Goal: Obtain resource: Download file/media

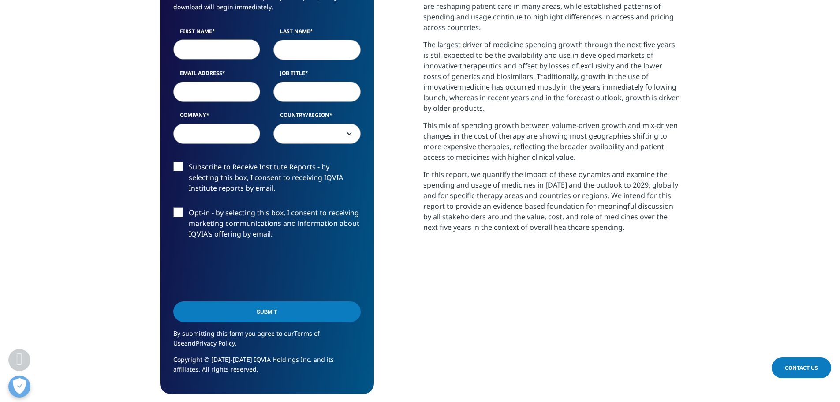
click at [206, 51] on input "First Name" at bounding box center [216, 49] width 87 height 20
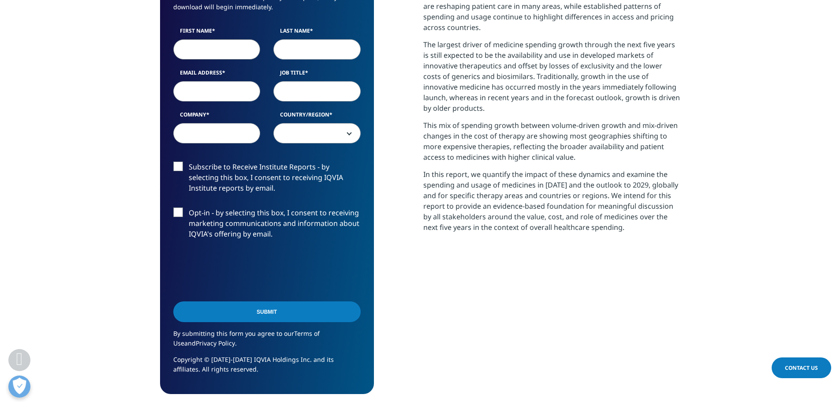
scroll to position [484, 0]
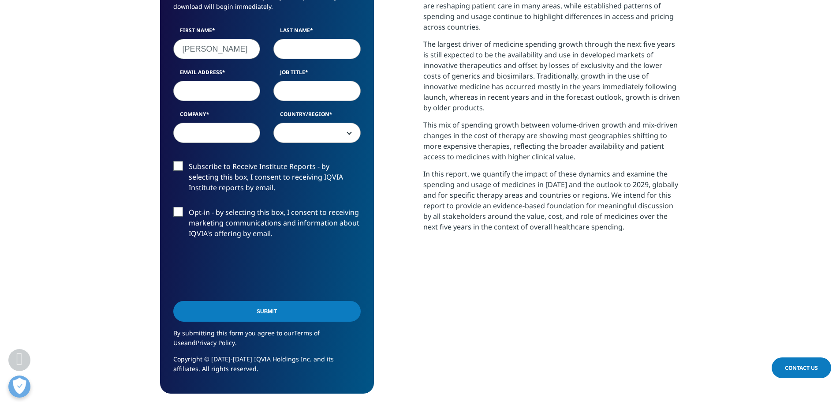
type input "[PERSON_NAME]"
type input "Cicogna"
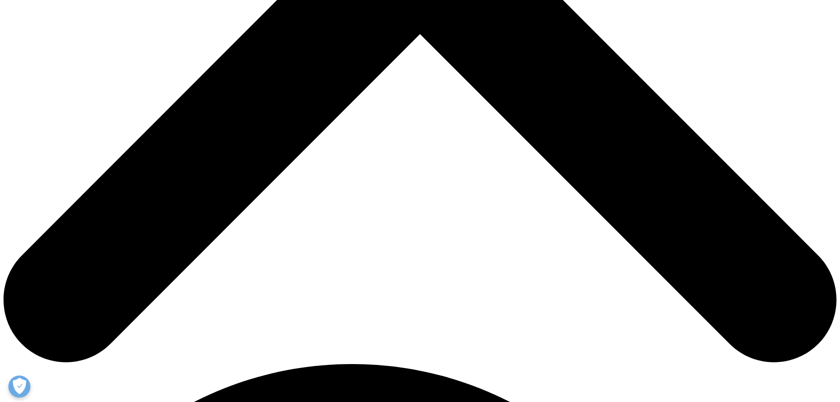
scroll to position [484, 0]
type input "[PERSON_NAME]"
type input "Cicogna"
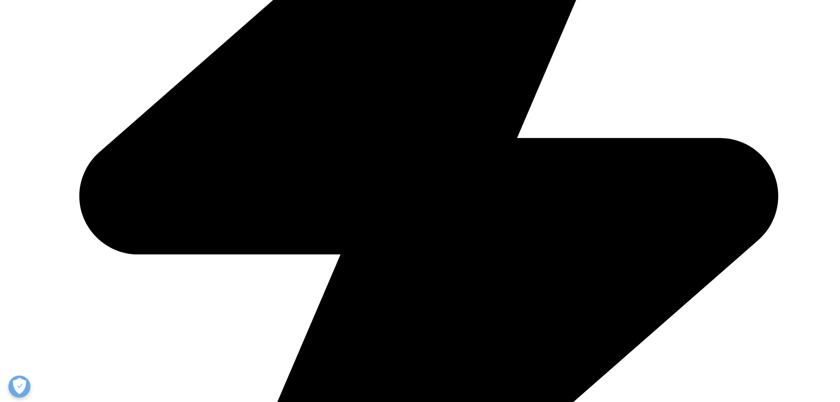
scroll to position [0, 11]
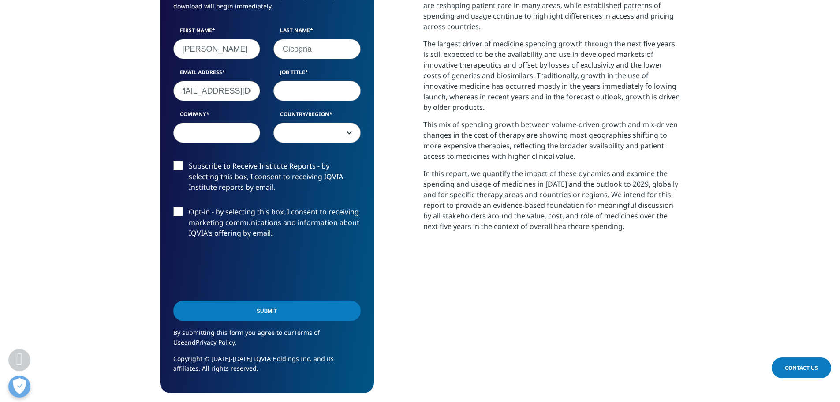
type input "ccicogna@entelai.com"
type input "CFO"
click at [193, 134] on input "Company" at bounding box center [216, 133] width 87 height 20
type input "Entelai"
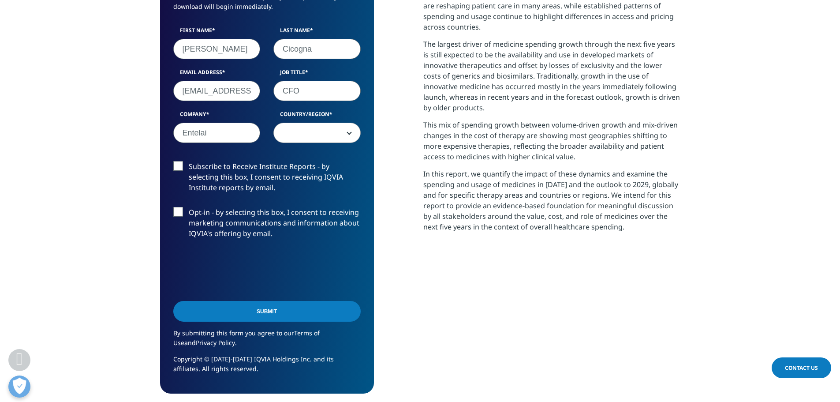
click at [348, 134] on span at bounding box center [316, 133] width 87 height 20
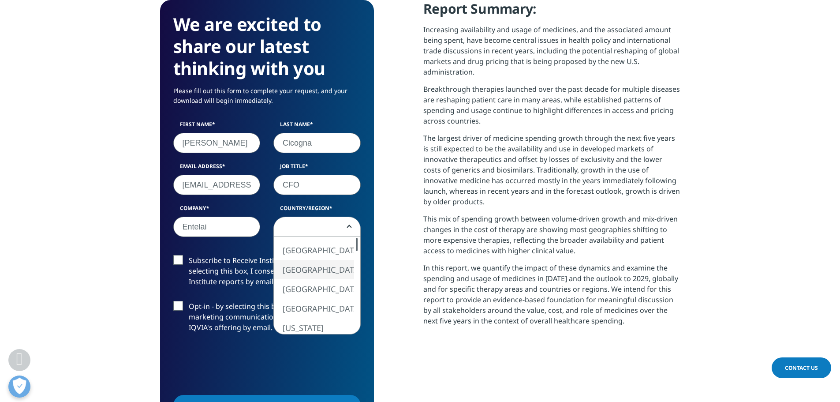
scroll to position [391, 0]
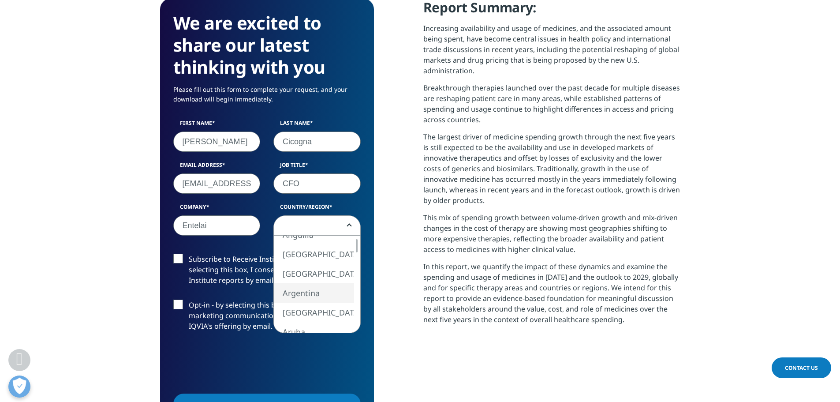
select select "Argentina"
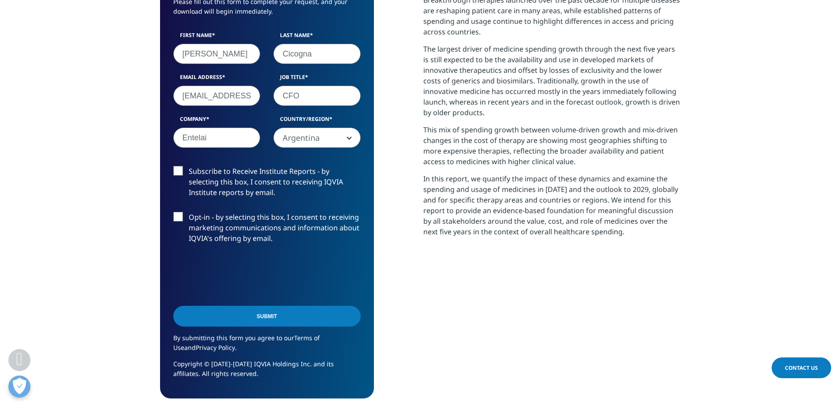
scroll to position [480, 0]
click at [271, 320] on input "Submit" at bounding box center [266, 315] width 187 height 21
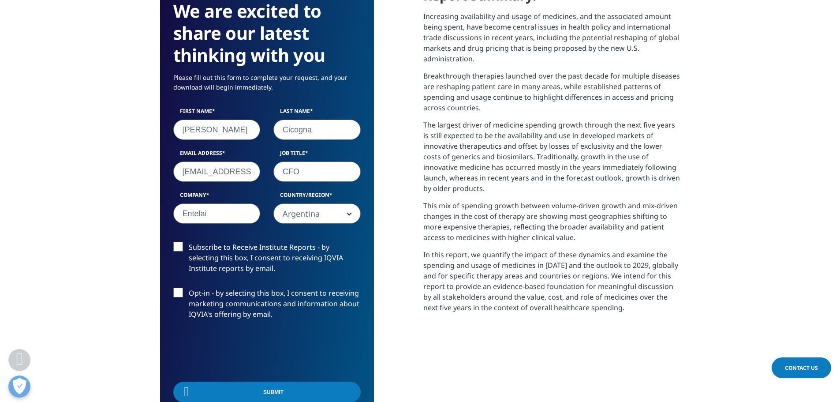
scroll to position [354, 520]
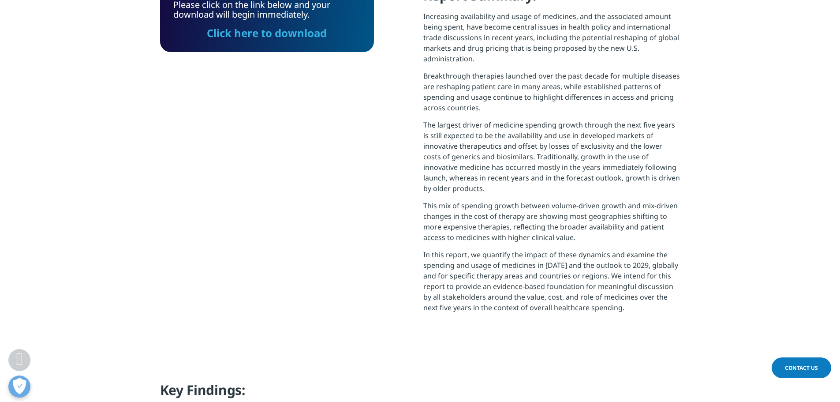
click at [273, 33] on link "Click here to download" at bounding box center [267, 33] width 120 height 15
